Goal: Check status: Check status

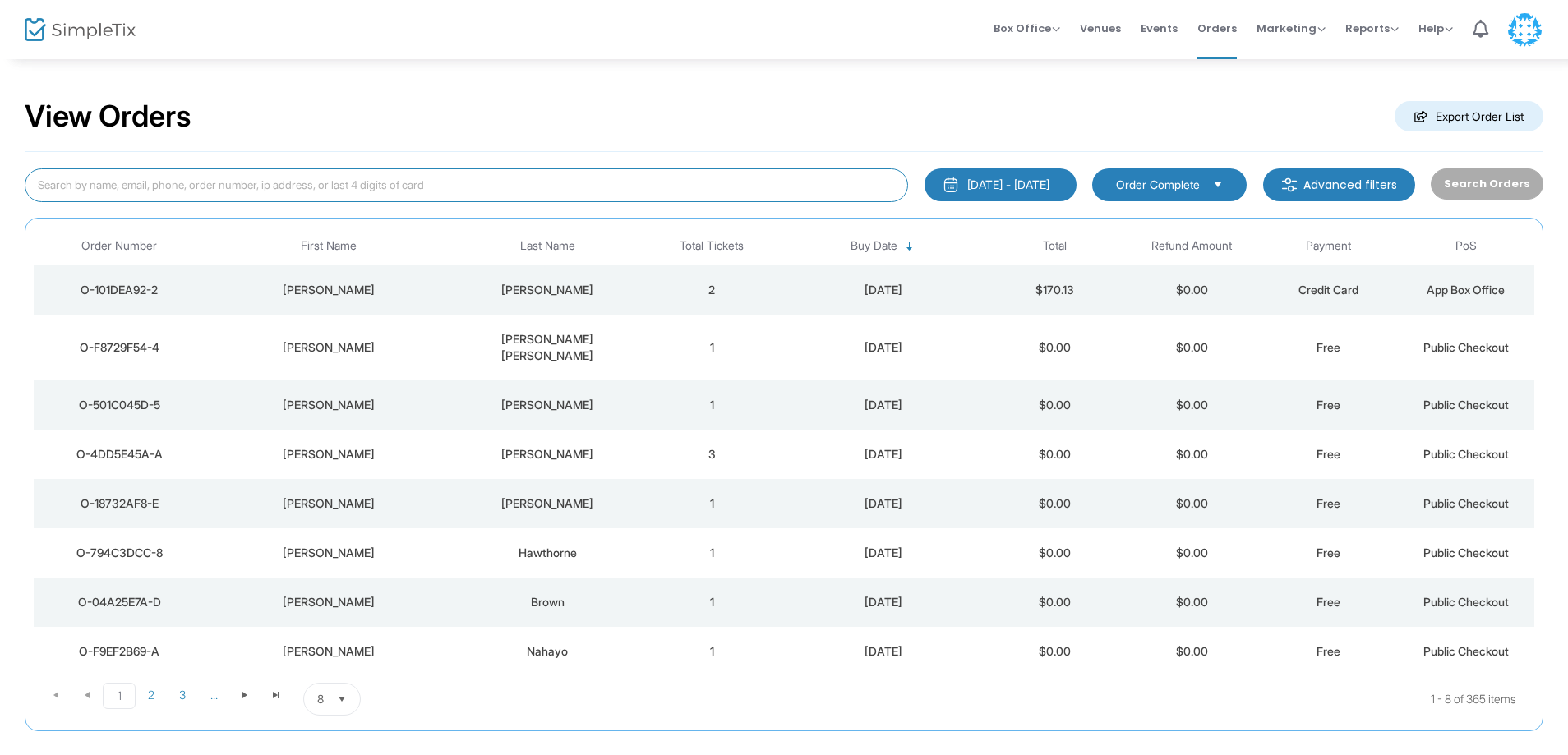
click at [490, 173] on input at bounding box center [466, 185] width 883 height 33
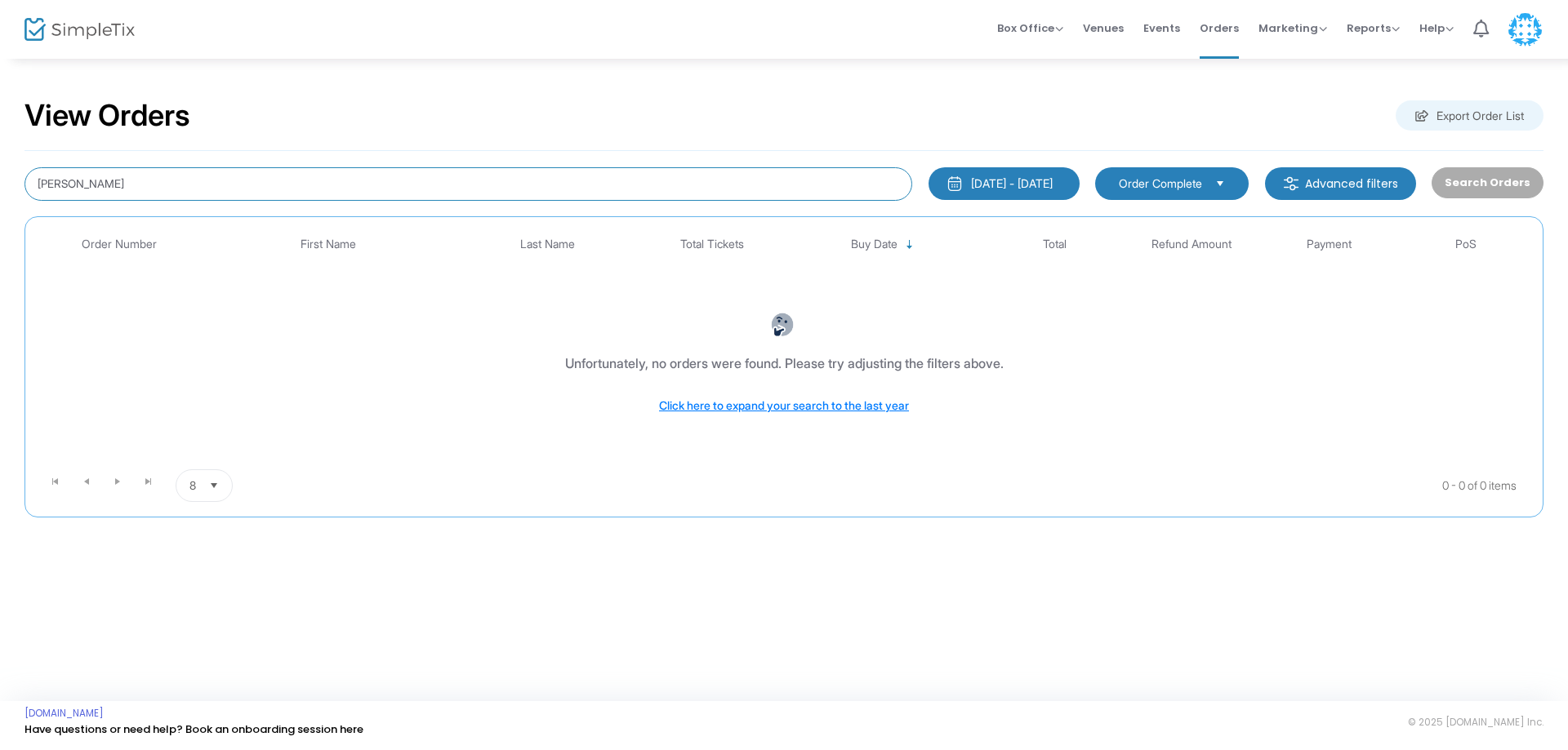
click at [110, 185] on input "[PERSON_NAME]" at bounding box center [468, 184] width 888 height 33
click at [1028, 191] on div "[DATE] - [DATE]" at bounding box center [1012, 184] width 82 height 16
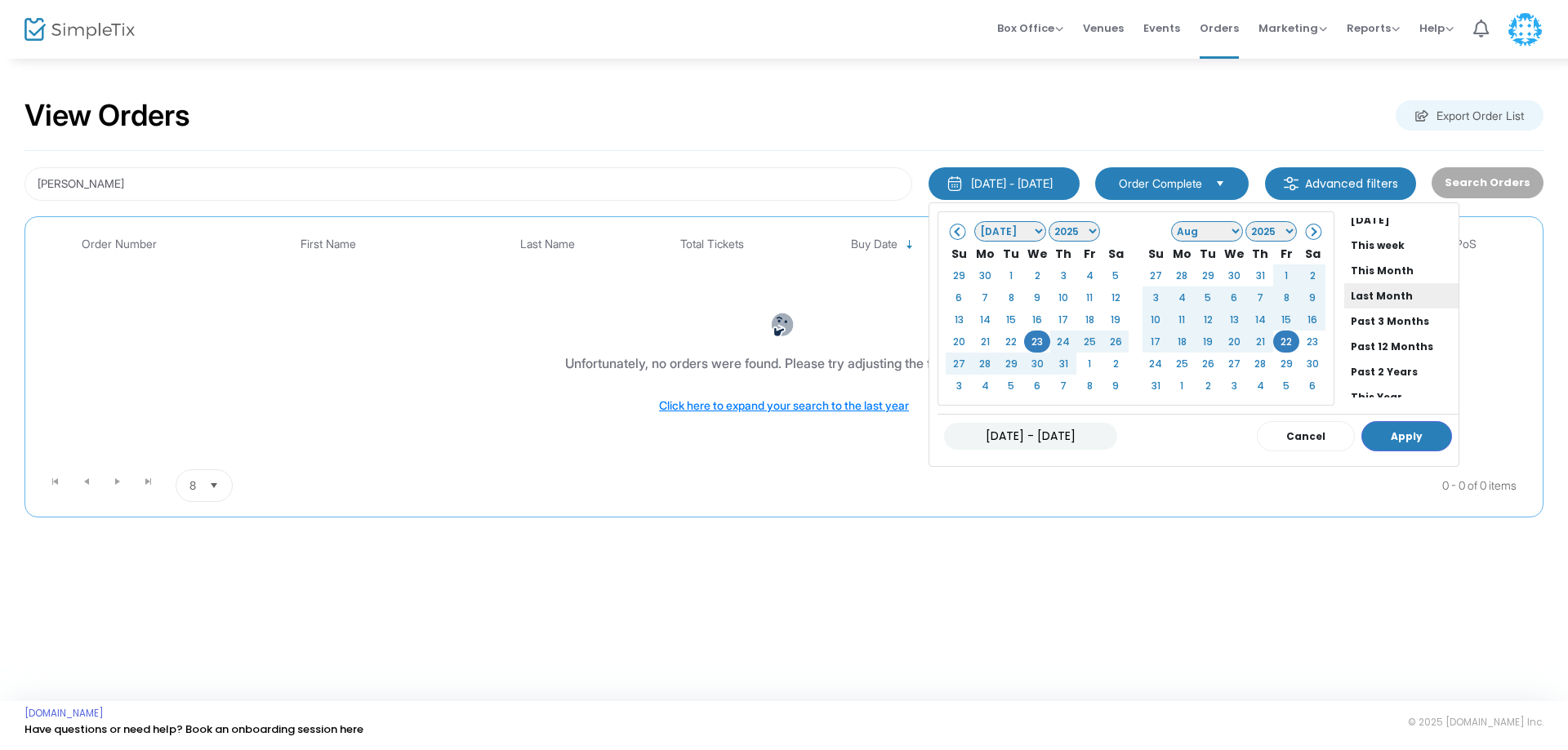
scroll to position [124, 0]
click at [1346, 362] on li "All Time" at bounding box center [1401, 360] width 114 height 25
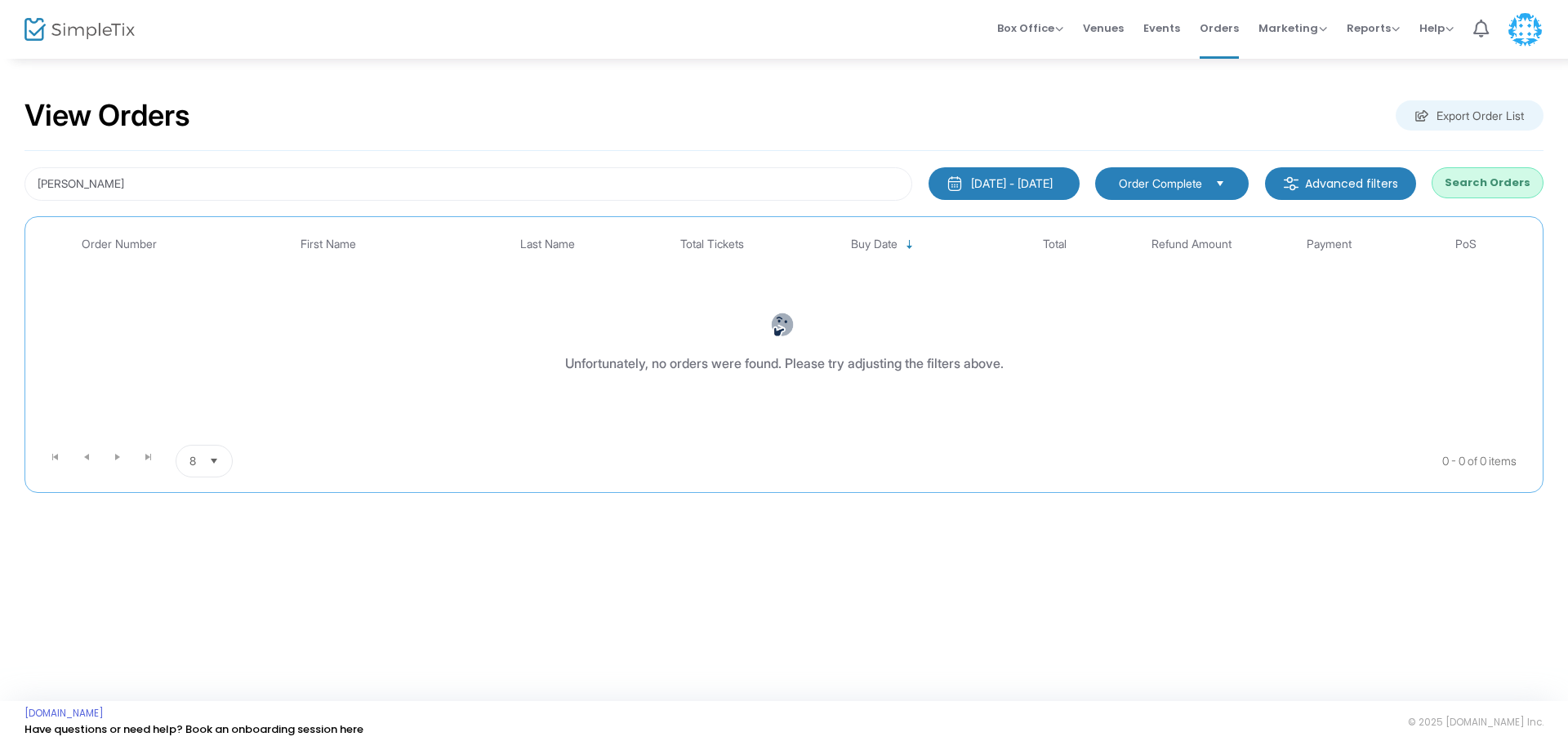
click at [1463, 185] on button "Search Orders" at bounding box center [1487, 183] width 112 height 31
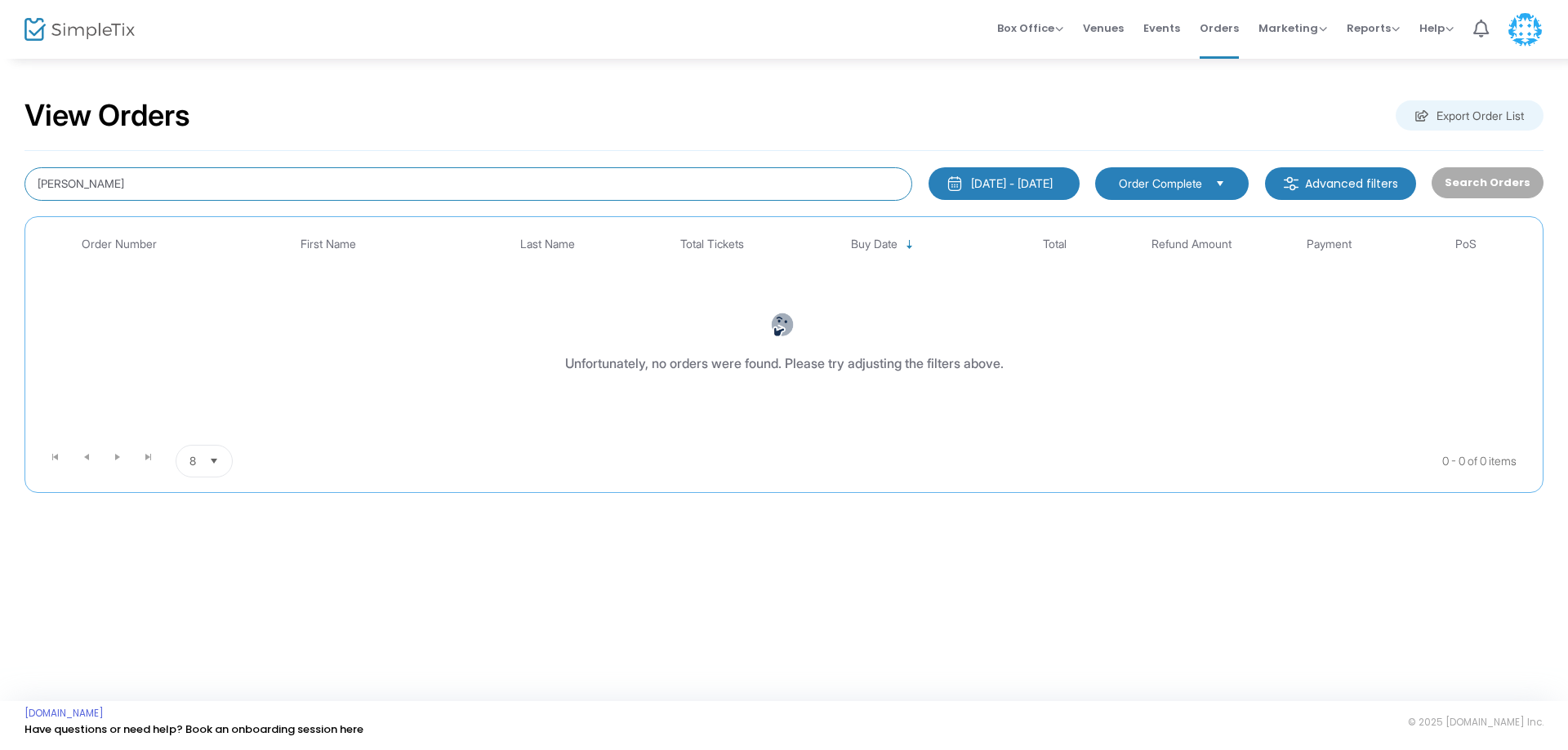
click at [361, 182] on input "[PERSON_NAME]" at bounding box center [468, 184] width 888 height 33
drag, startPoint x: 258, startPoint y: 186, endPoint x: 0, endPoint y: 193, distance: 258.1
click at [0, 193] on div "View Orders Export Order List [PERSON_NAME] [DATE] - [DATE] Last 30 Days [DATE]…" at bounding box center [784, 304] width 1568 height 493
type input "sorens"
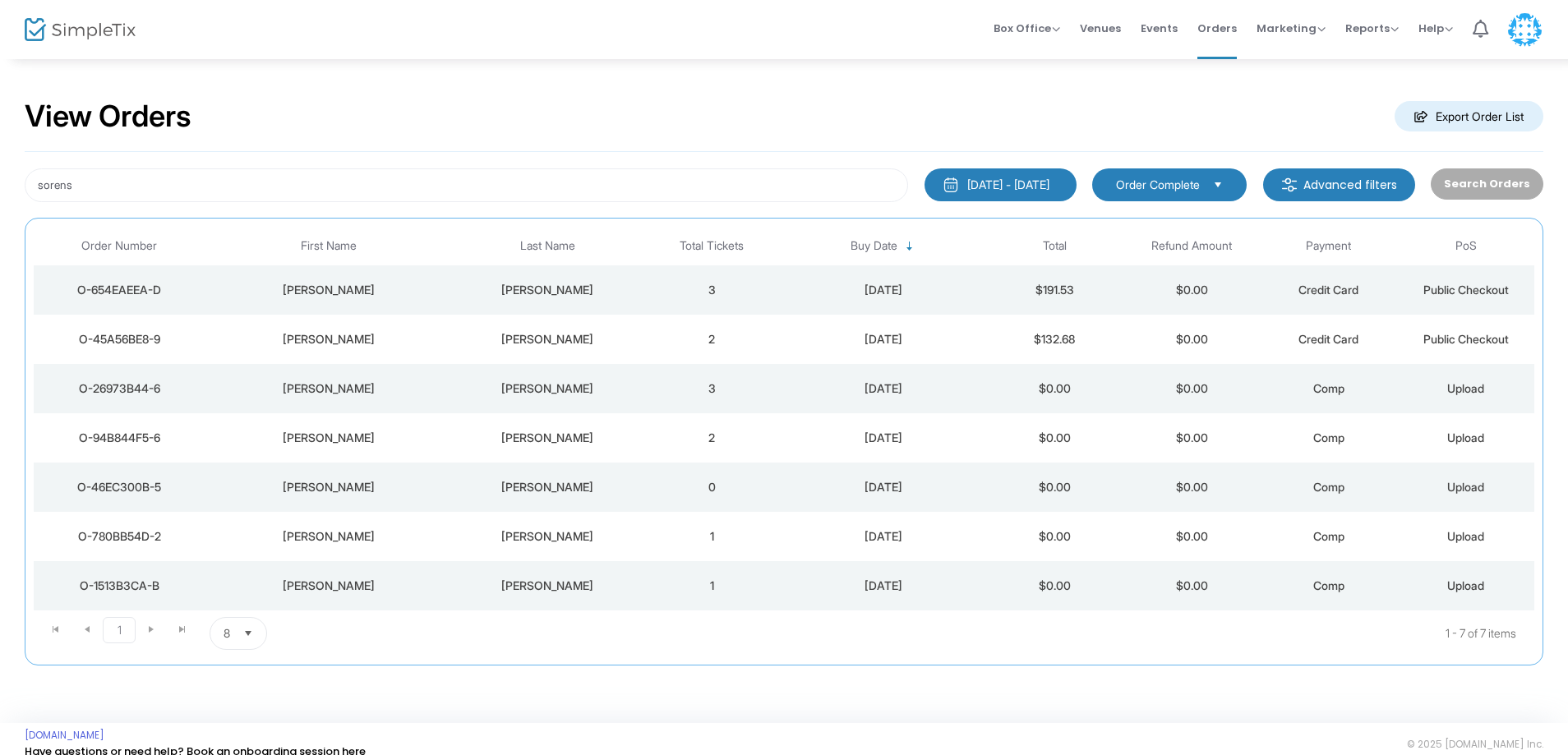
click at [929, 286] on div "[DATE]" at bounding box center [883, 290] width 197 height 16
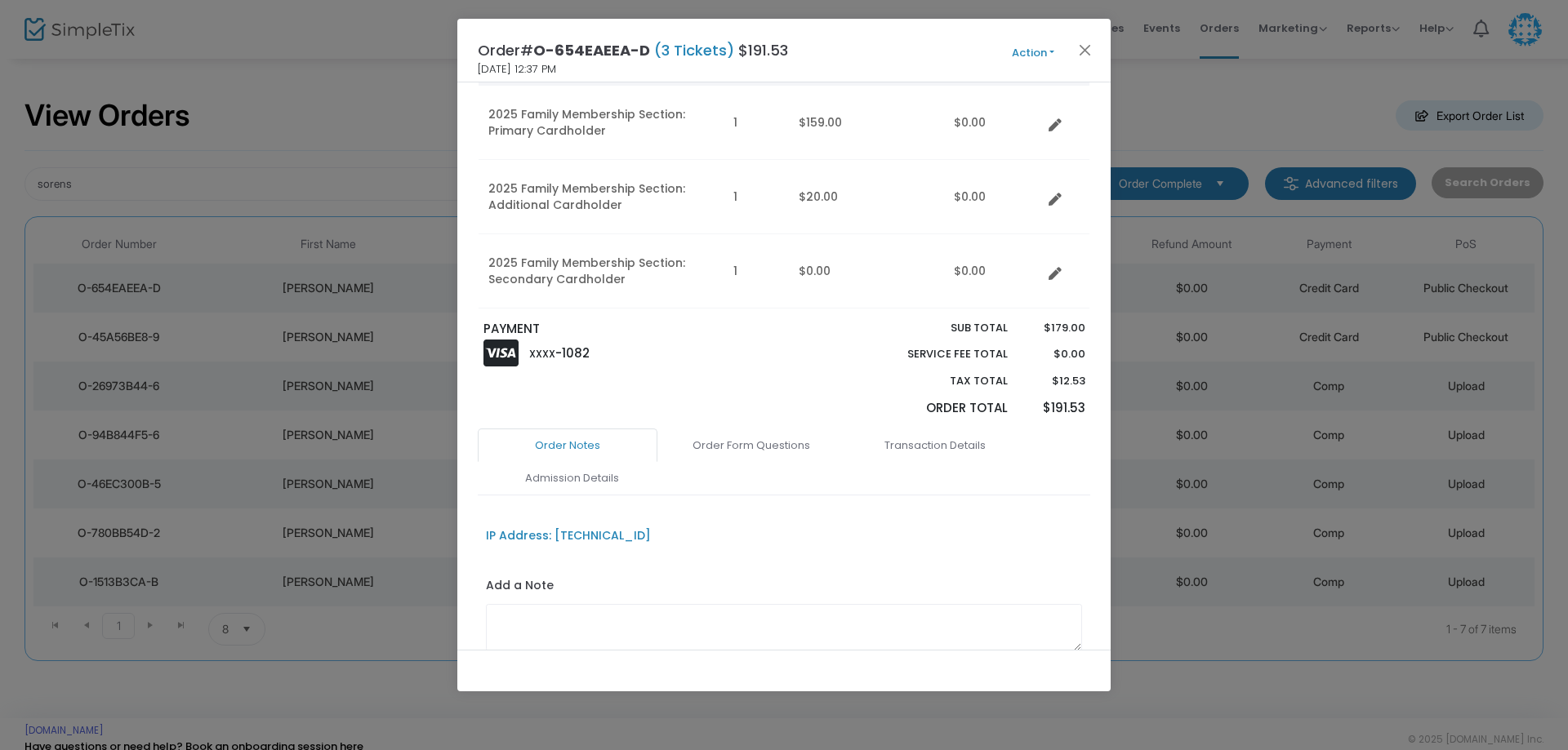
scroll to position [287, 0]
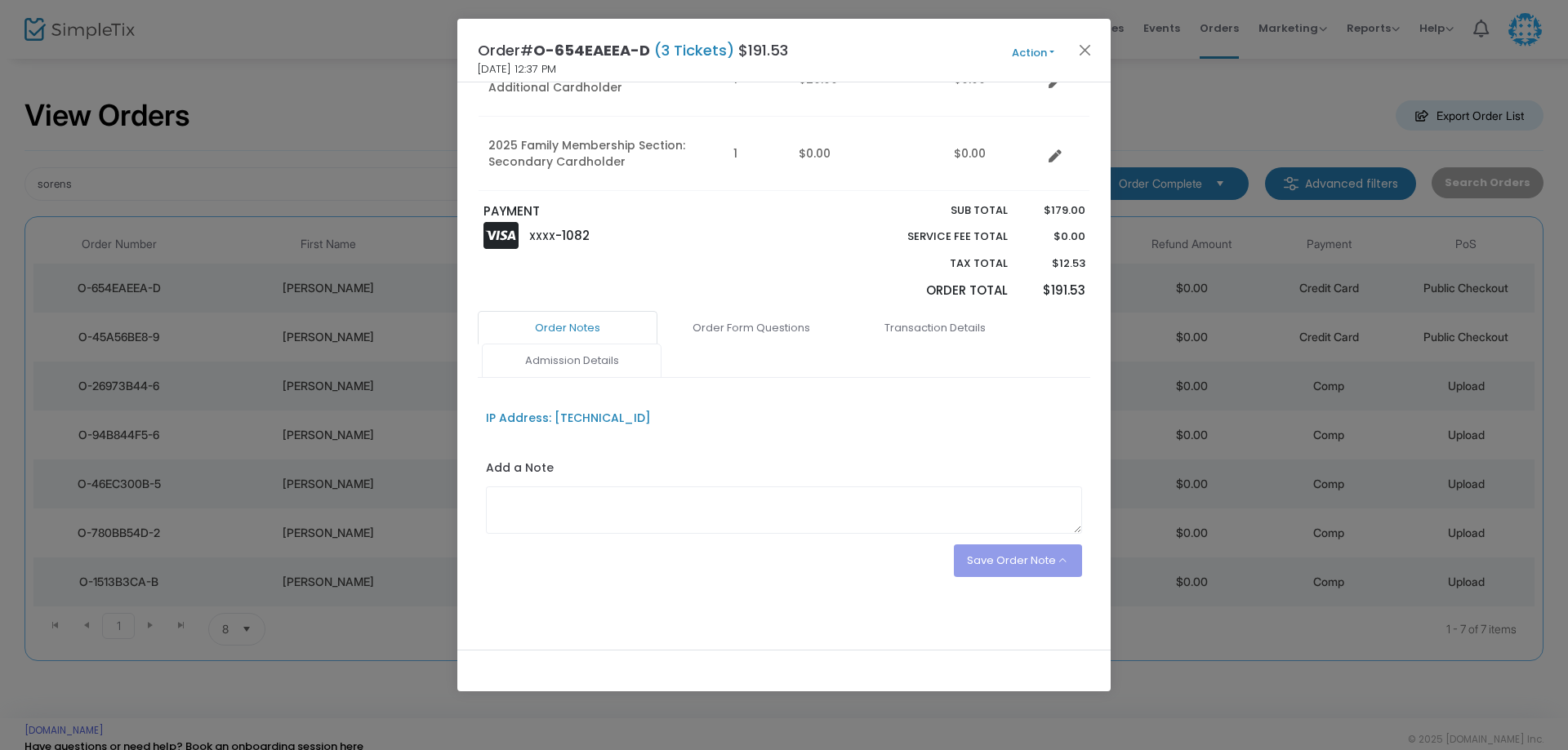
click at [549, 368] on link "Admission Details" at bounding box center [572, 361] width 180 height 34
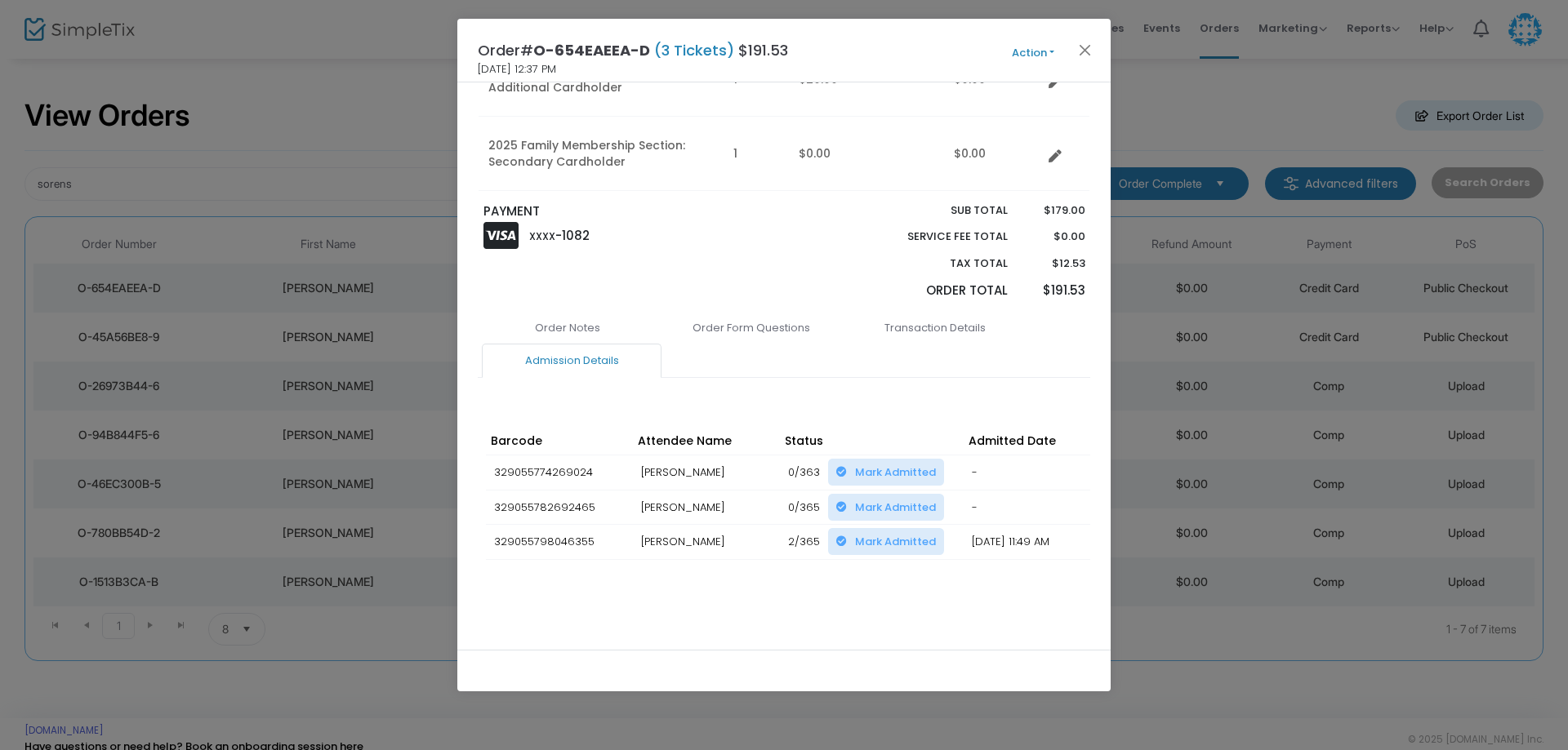
drag, startPoint x: 830, startPoint y: 580, endPoint x: 845, endPoint y: 585, distance: 15.8
click at [845, 585] on div "Barcode Attendee Name Status Admitted Date Scan Details Change Expiration Date …" at bounding box center [784, 510] width 612 height 199
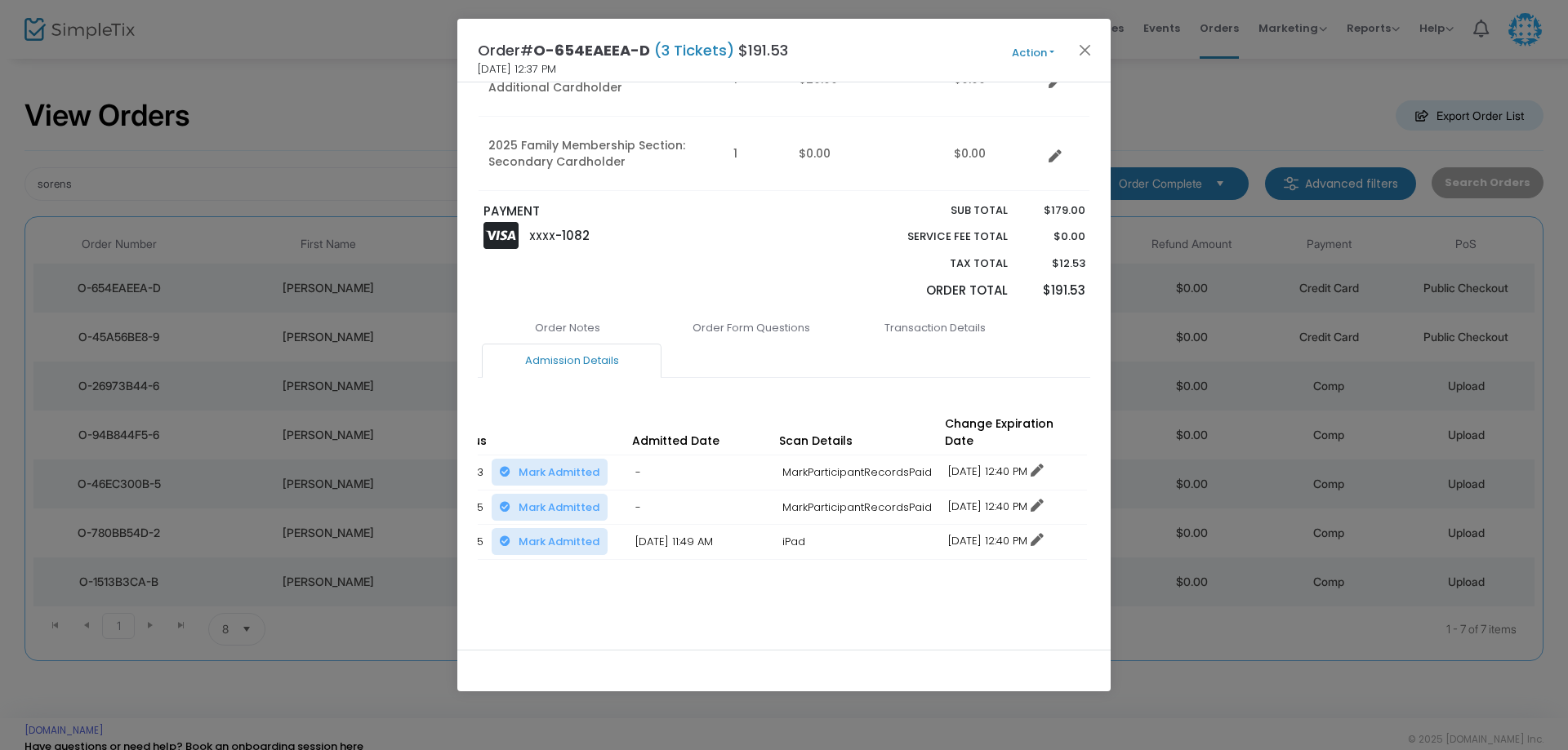
scroll to position [0, 349]
click at [1090, 55] on button "Close" at bounding box center [1085, 50] width 22 height 22
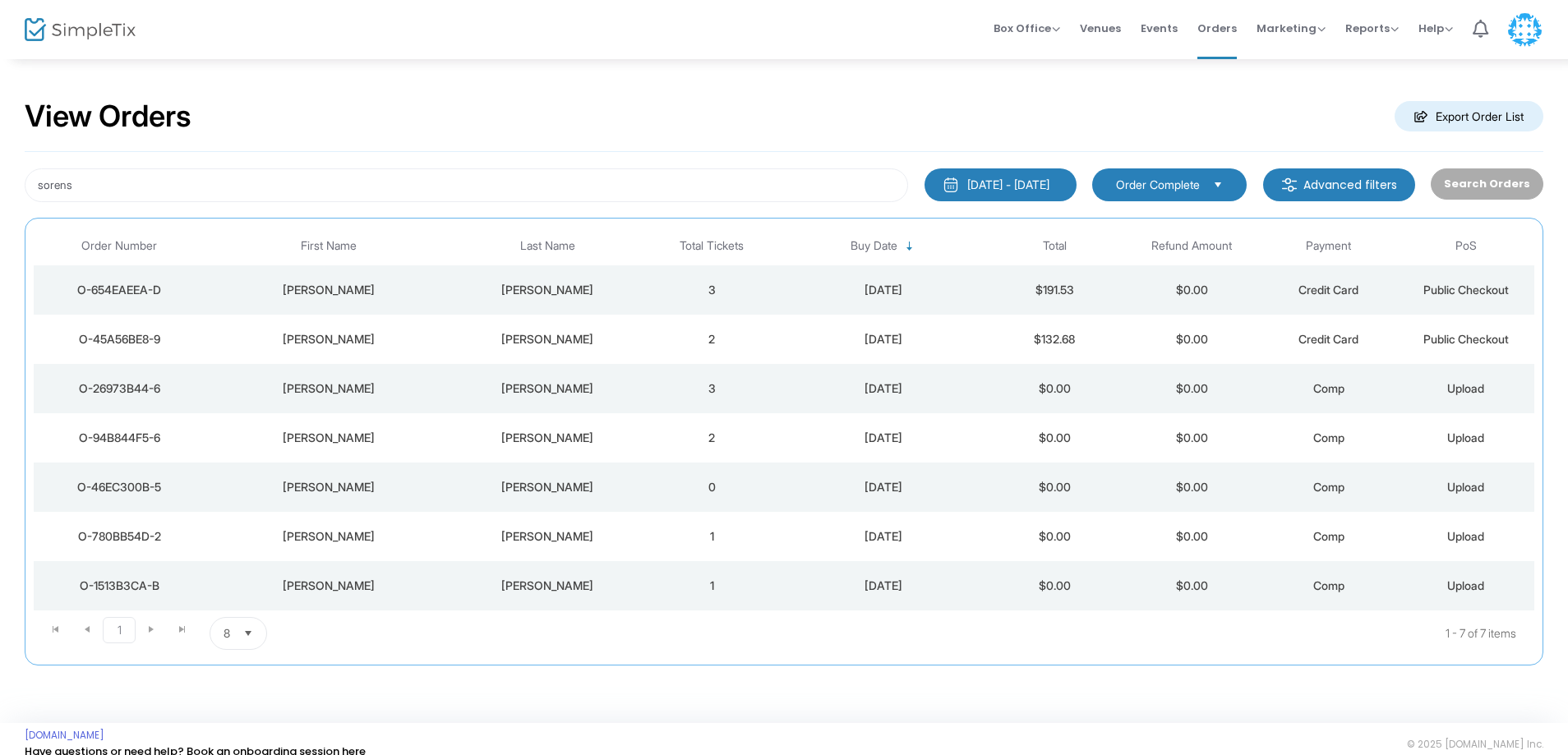
click at [969, 342] on div "[DATE]" at bounding box center [883, 340] width 197 height 16
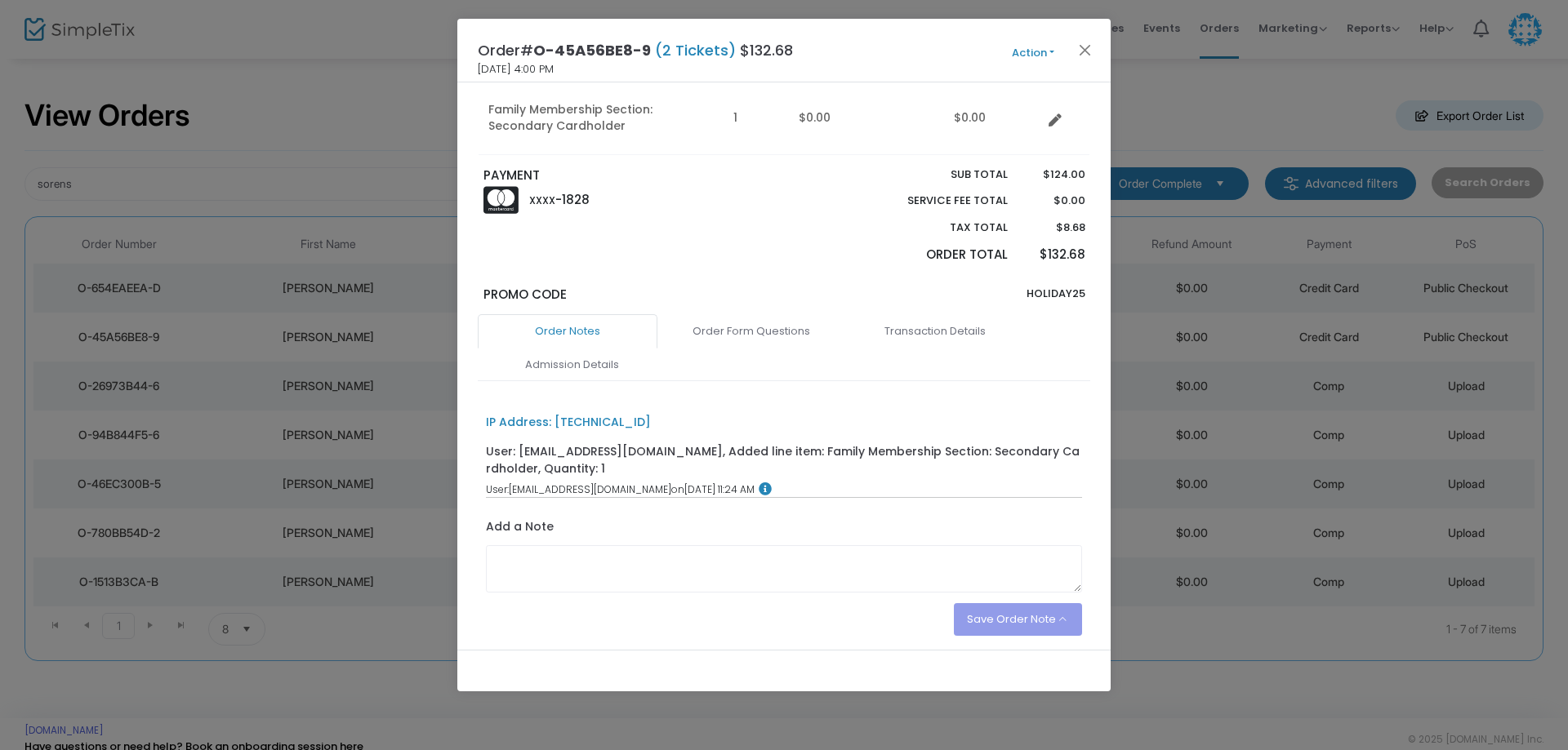
scroll to position [308, 0]
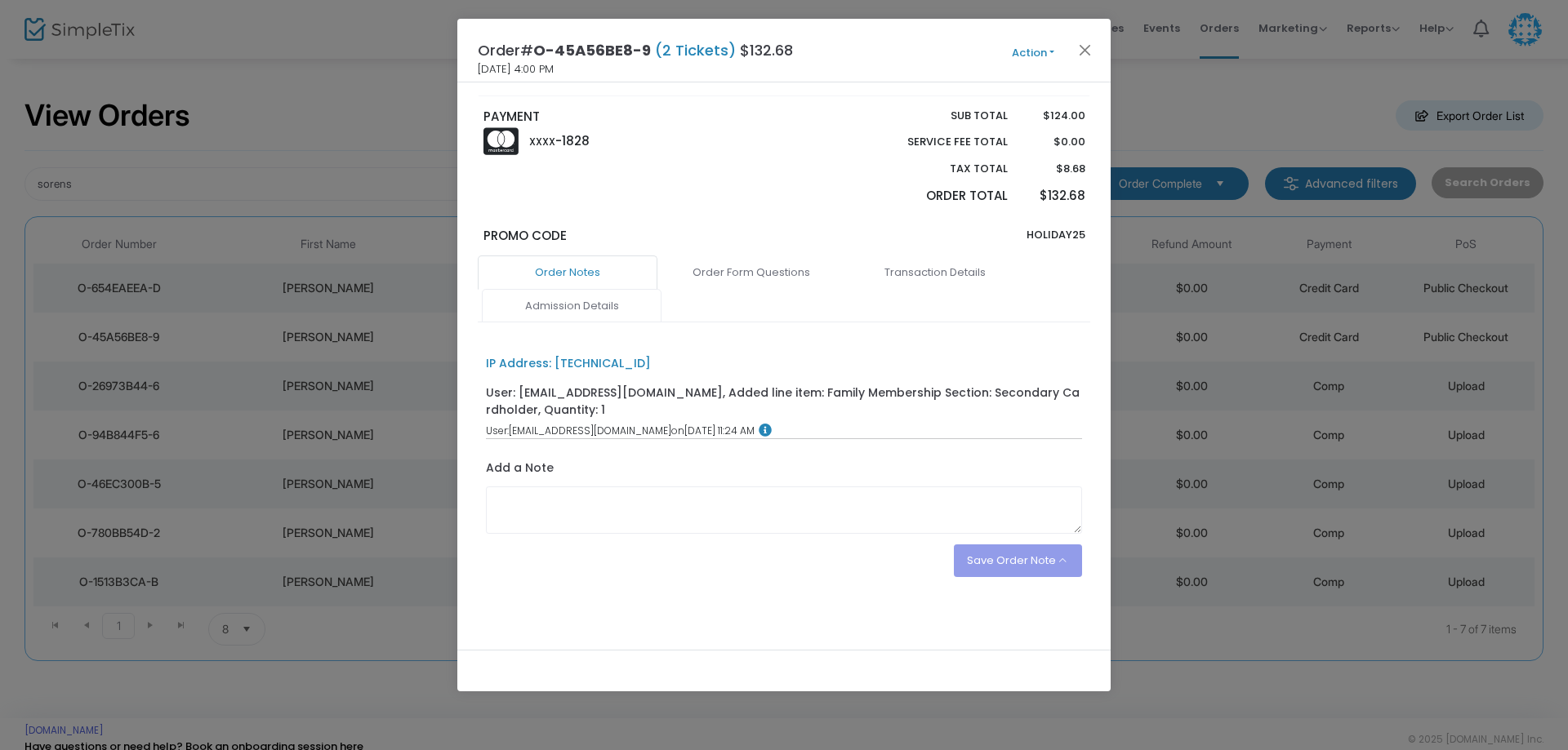
click at [594, 313] on link "Admission Details" at bounding box center [572, 306] width 180 height 34
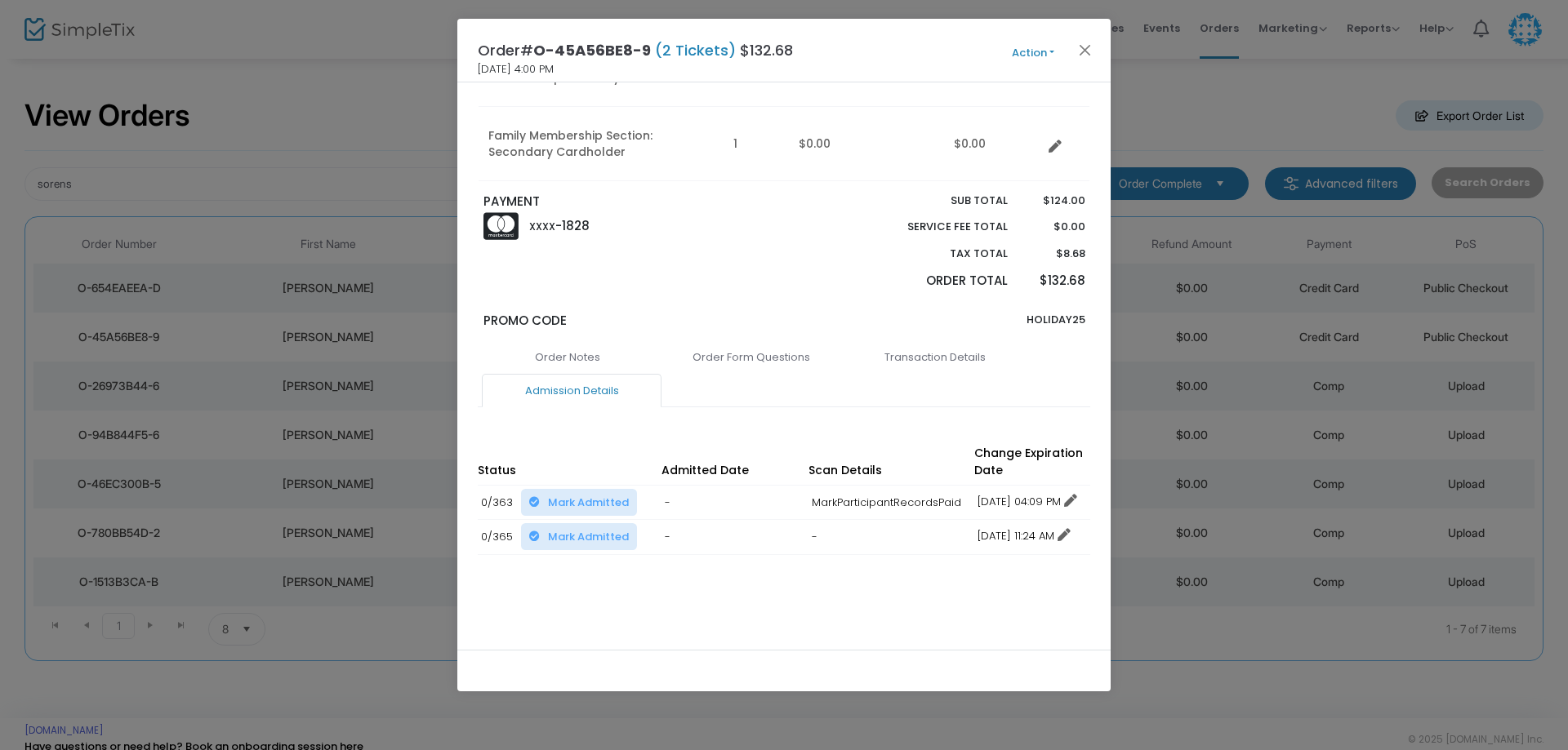
scroll to position [0, 349]
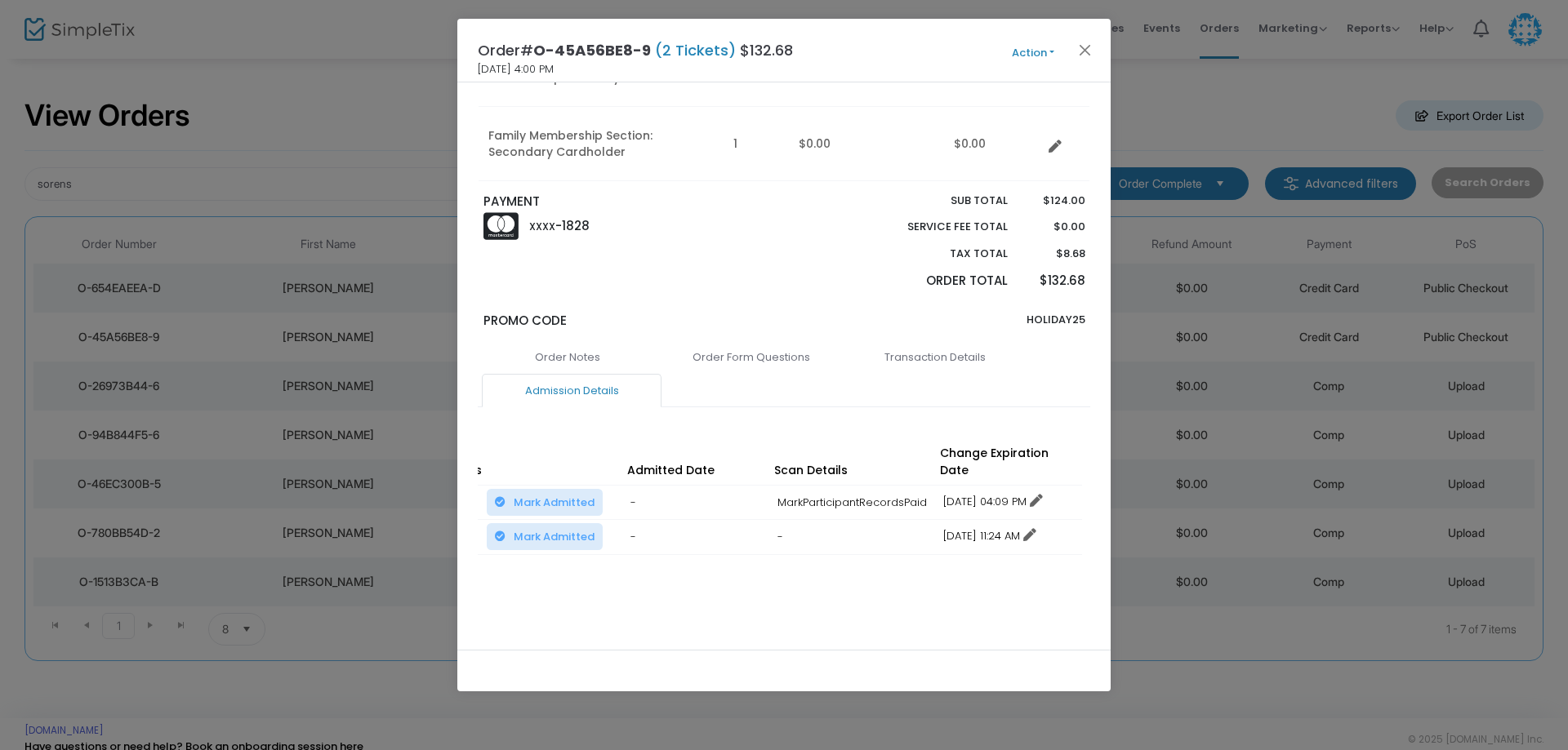
click at [1083, 37] on div "Order# O-45A56BE8-9 (2 Tickets) $132.68 [DATE] 4:00 PM Action Mark Admitted Edi…" at bounding box center [784, 50] width 653 height 64
click at [1091, 54] on button "Close" at bounding box center [1085, 50] width 22 height 22
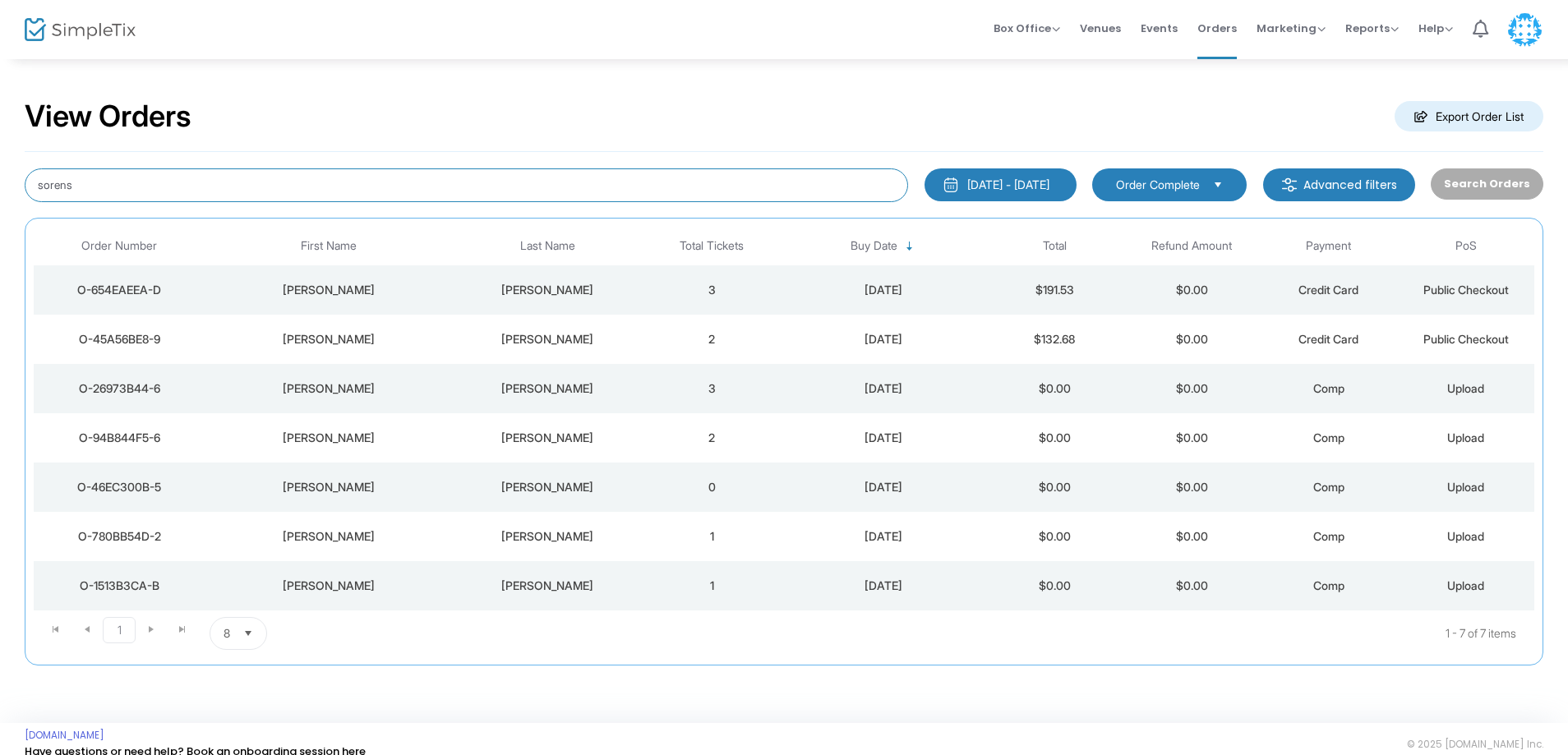
drag, startPoint x: 153, startPoint y: 187, endPoint x: 0, endPoint y: 187, distance: 153.0
click at [0, 187] on div "View Orders Export Order List sorens [DATE] - [DATE] Last 30 Days [DATE] [DATE]…" at bounding box center [784, 390] width 1568 height 666
type input "[PERSON_NAME]"
